Goal: Task Accomplishment & Management: Manage account settings

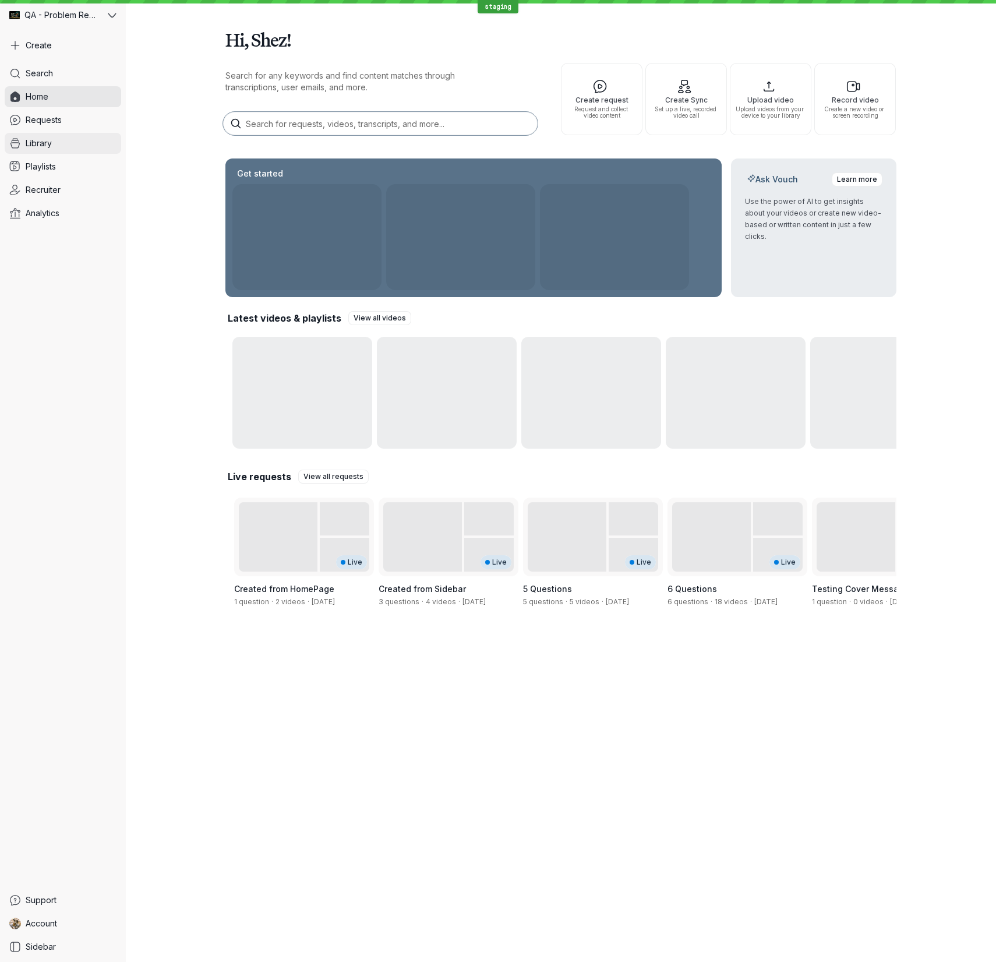
click at [24, 146] on link "Library" at bounding box center [63, 143] width 117 height 21
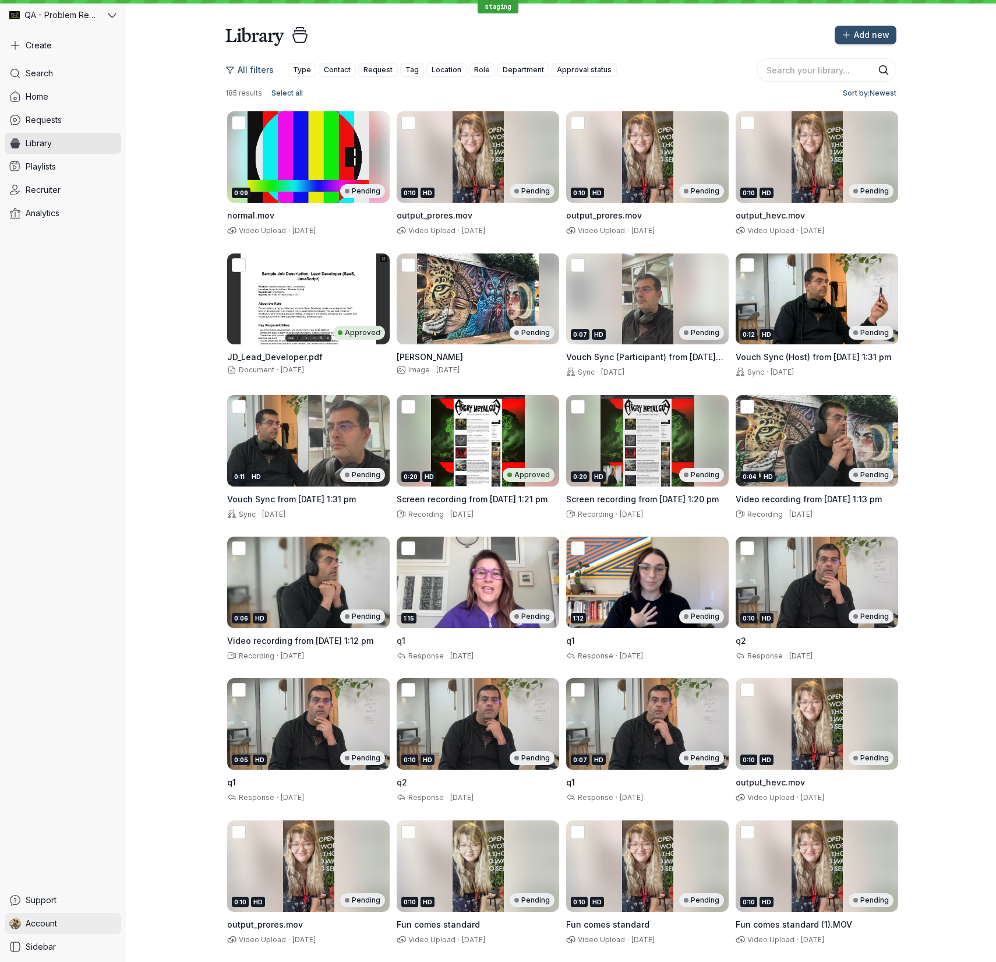
click at [46, 920] on span "Account" at bounding box center [41, 924] width 31 height 12
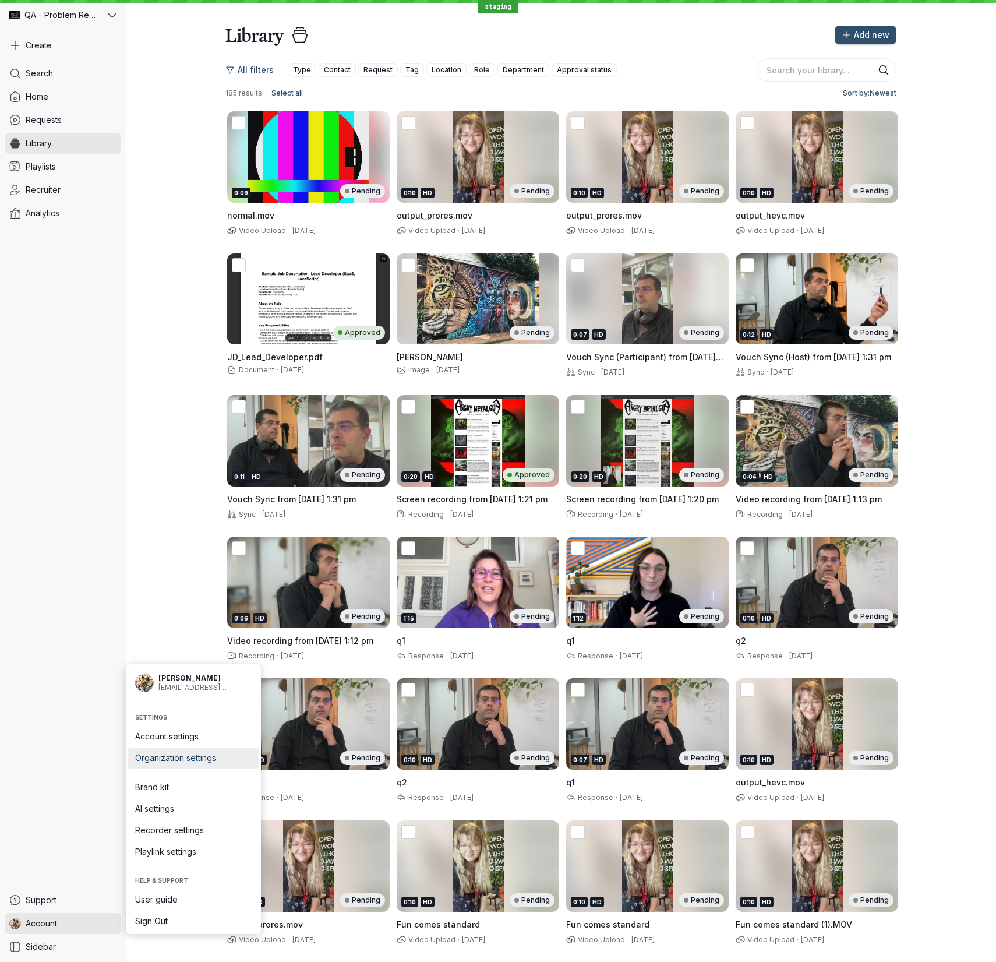
click at [168, 761] on span "Organization settings" at bounding box center [193, 758] width 117 height 12
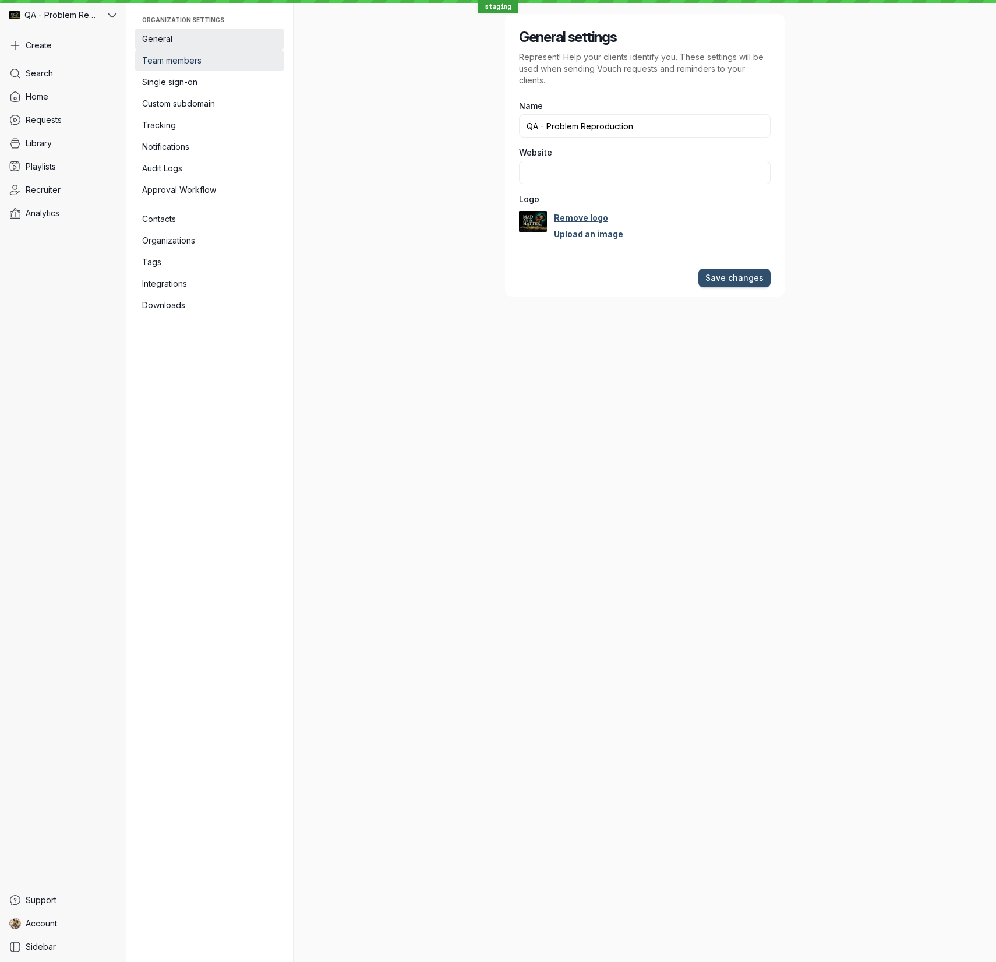
click at [220, 65] on span "Team members" at bounding box center [209, 61] width 135 height 12
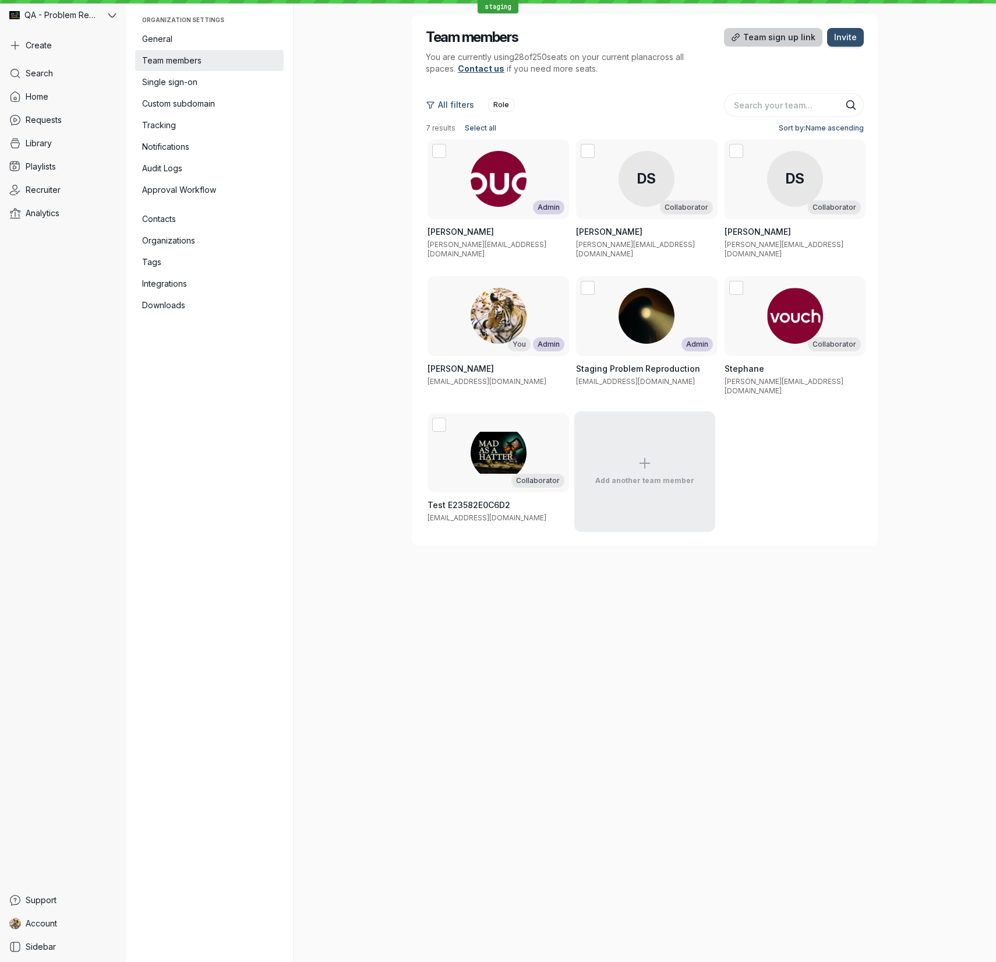
click at [750, 40] on span "Team sign up link" at bounding box center [779, 37] width 72 height 12
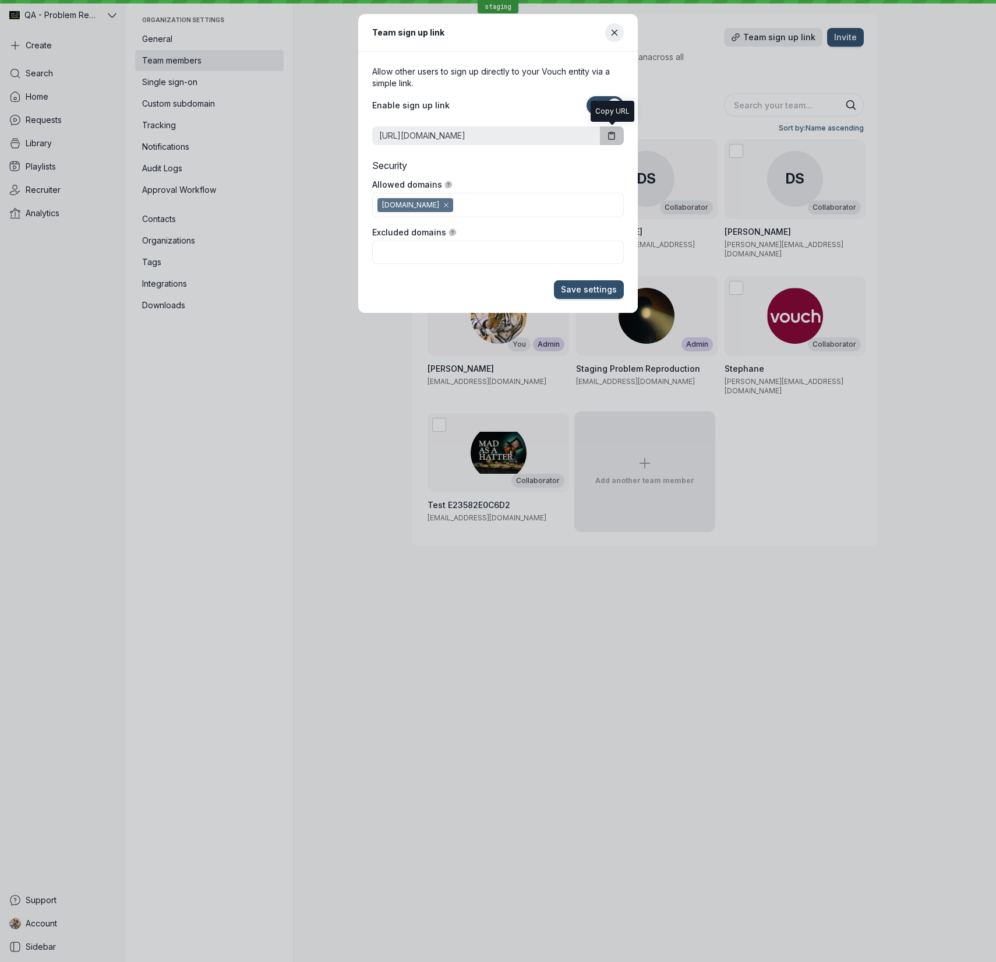
click at [612, 139] on icon "button" at bounding box center [612, 136] width 10 height 10
click at [620, 34] on button "Close modal" at bounding box center [614, 32] width 19 height 19
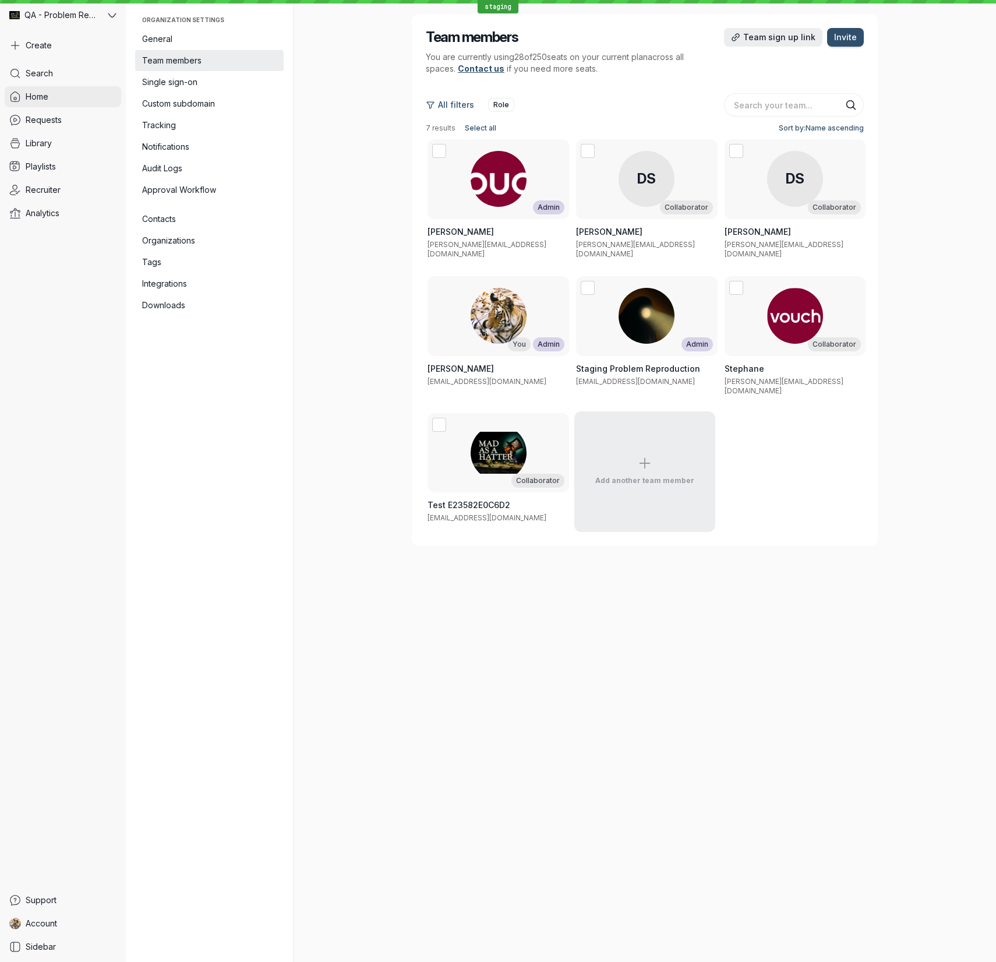
click at [61, 94] on link "Home" at bounding box center [63, 96] width 117 height 21
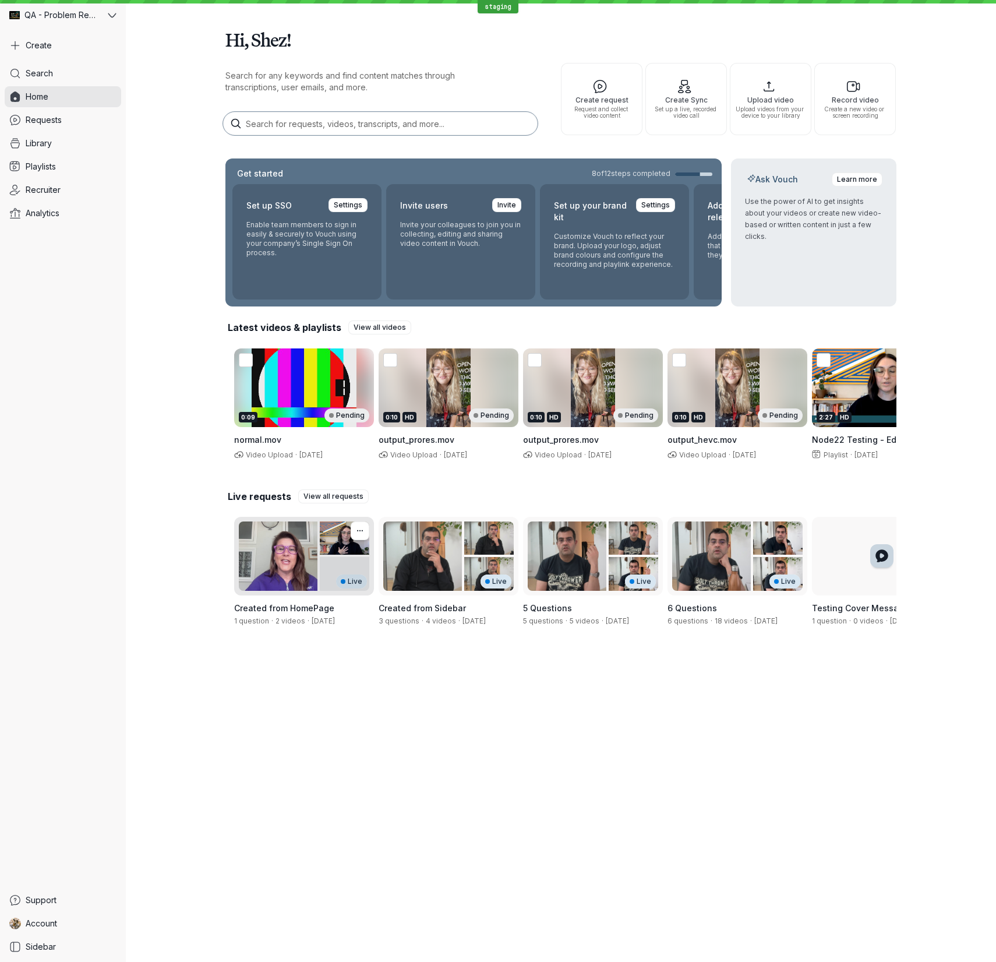
click at [256, 545] on div "Live" at bounding box center [304, 556] width 140 height 79
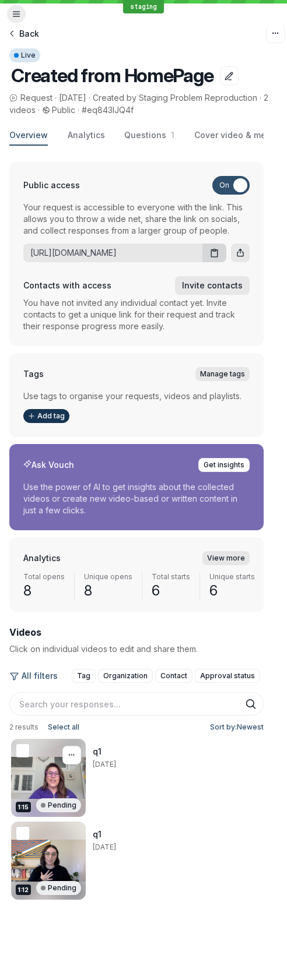
click at [45, 758] on div "1:15 Pending" at bounding box center [48, 778] width 75 height 78
